Goal: Information Seeking & Learning: Learn about a topic

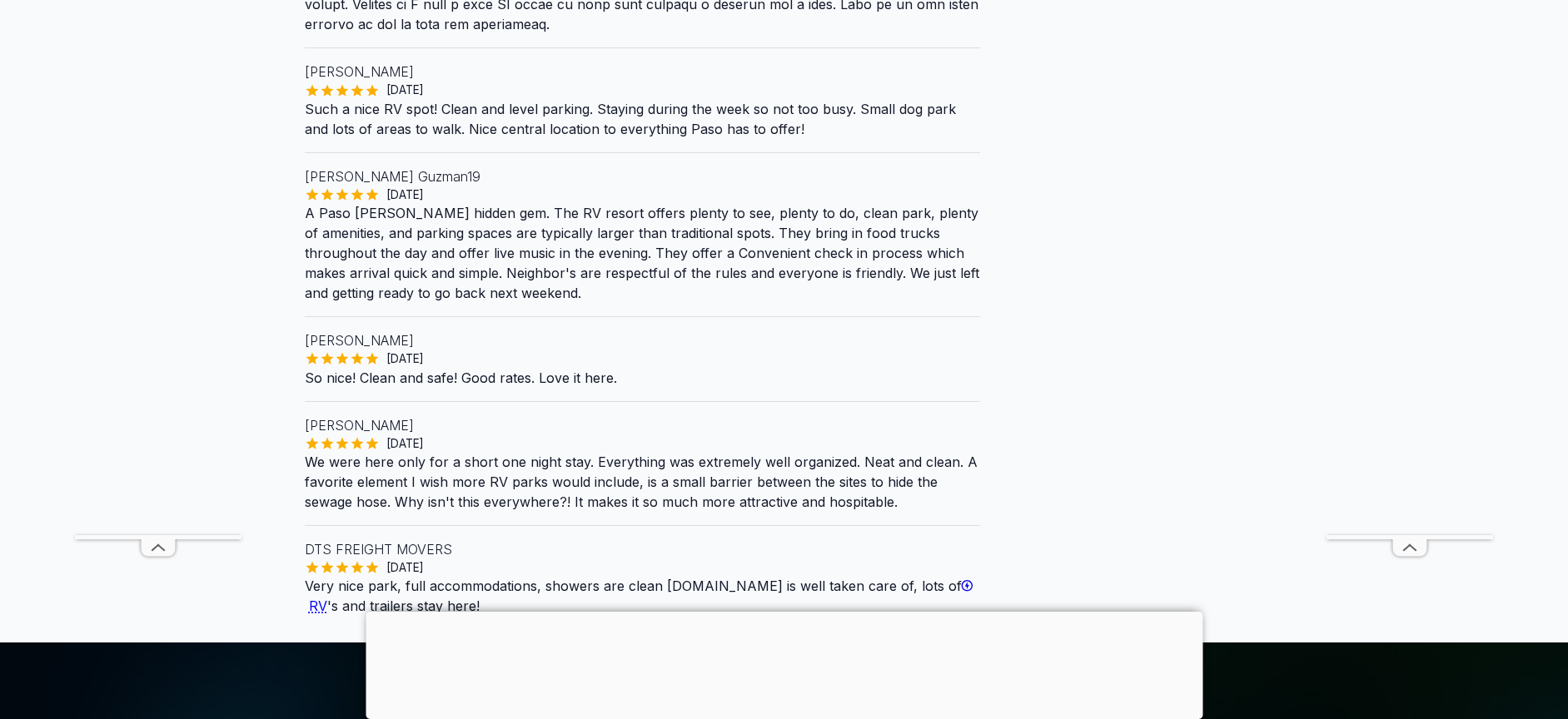
scroll to position [999, 0]
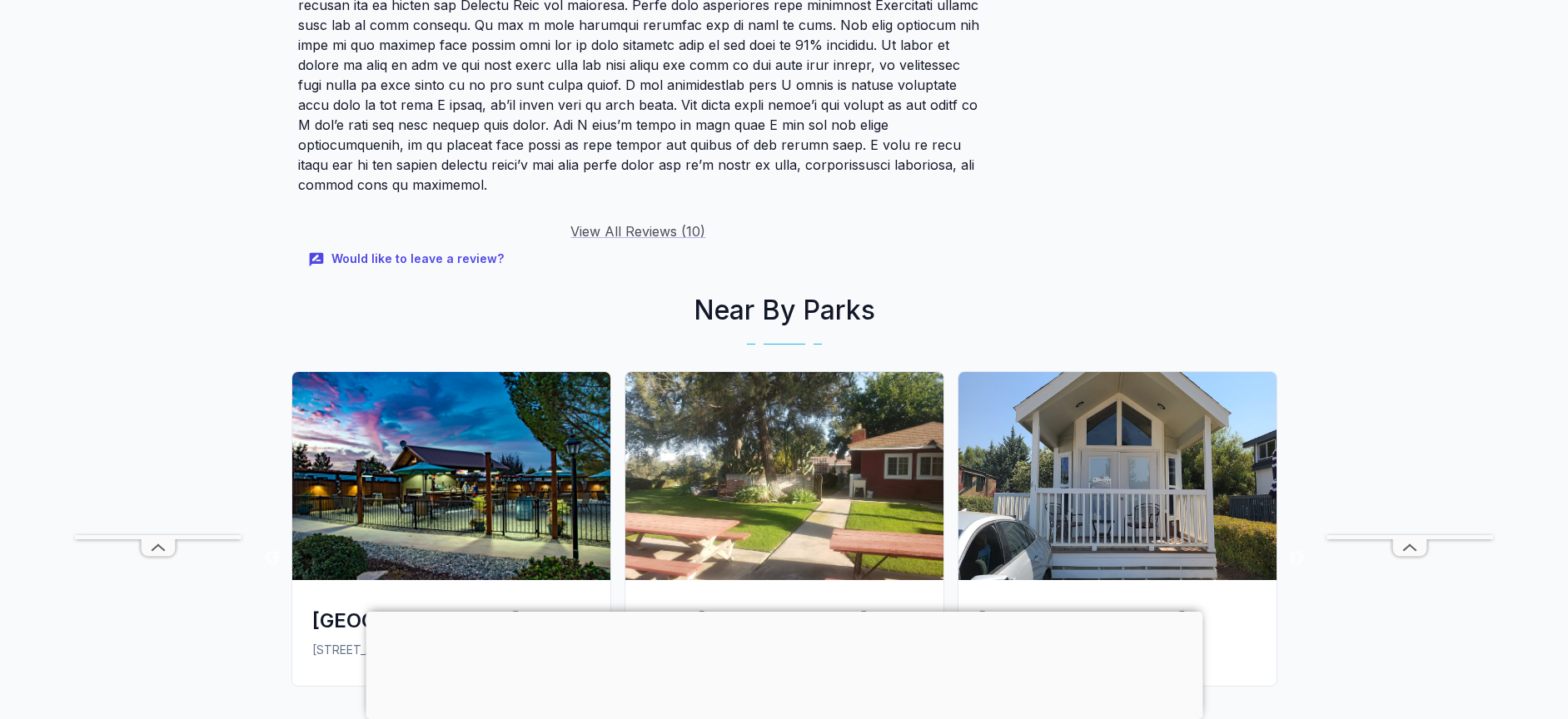
scroll to position [2747, 0]
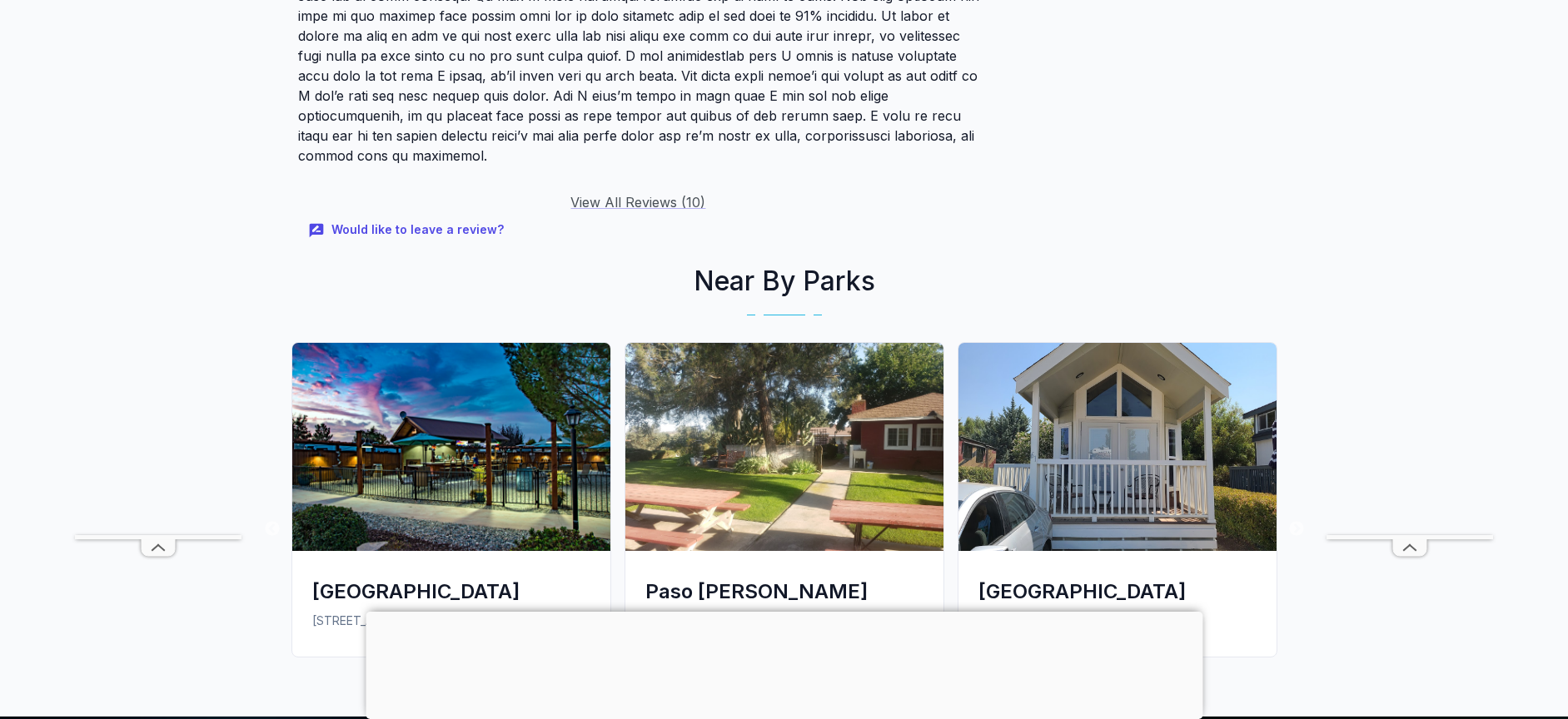
click at [517, 450] on img at bounding box center [452, 447] width 318 height 208
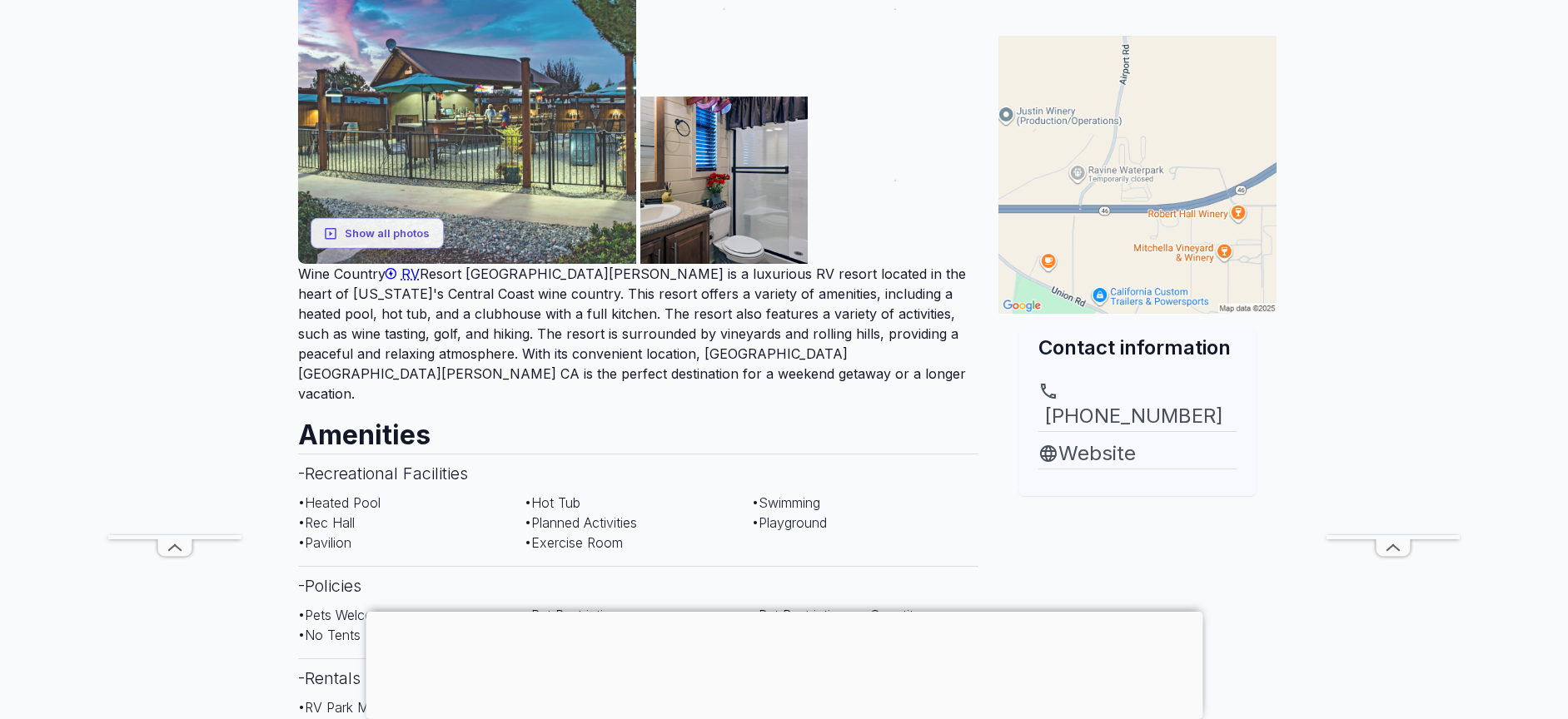
scroll to position [417, 0]
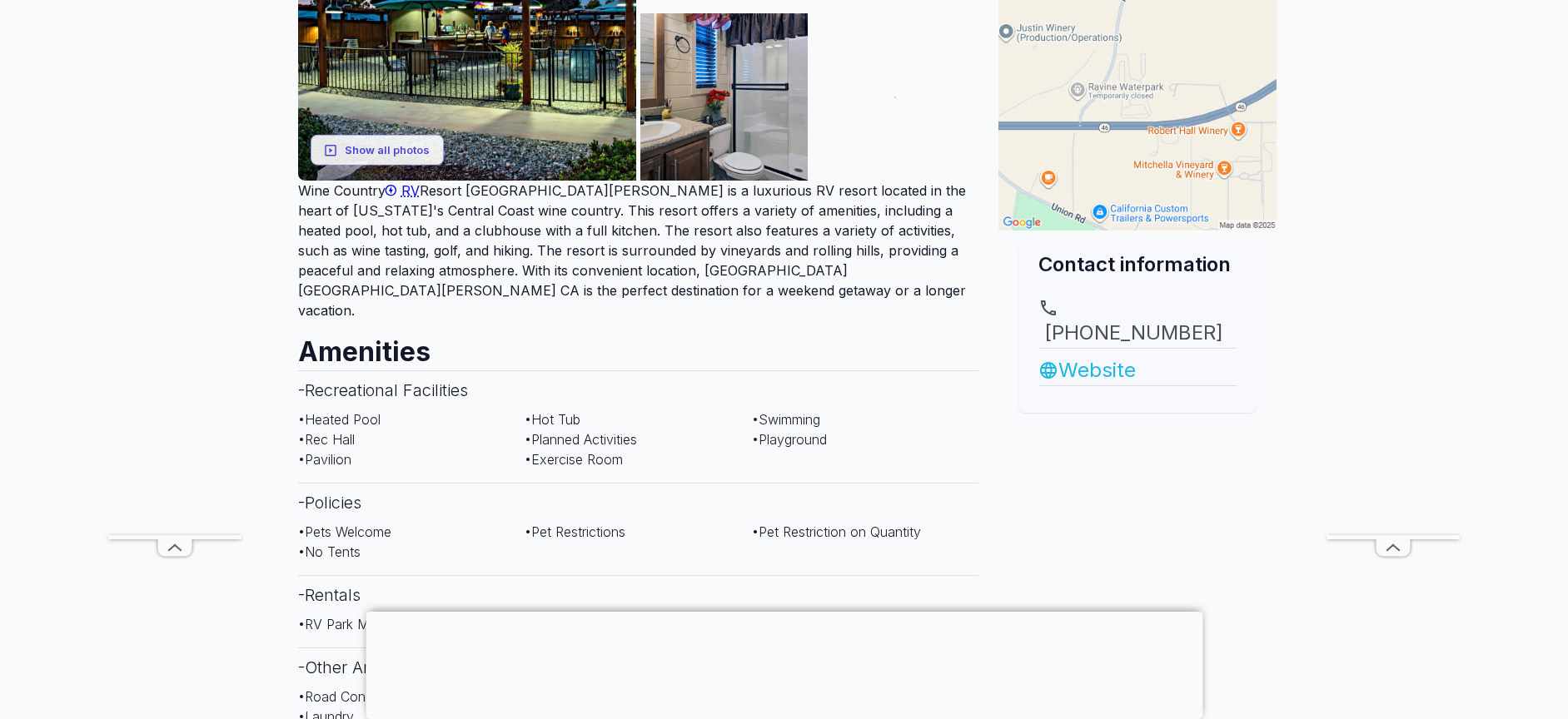
click at [1098, 356] on link "Website" at bounding box center [1138, 371] width 199 height 30
